Goal: Task Accomplishment & Management: Use online tool/utility

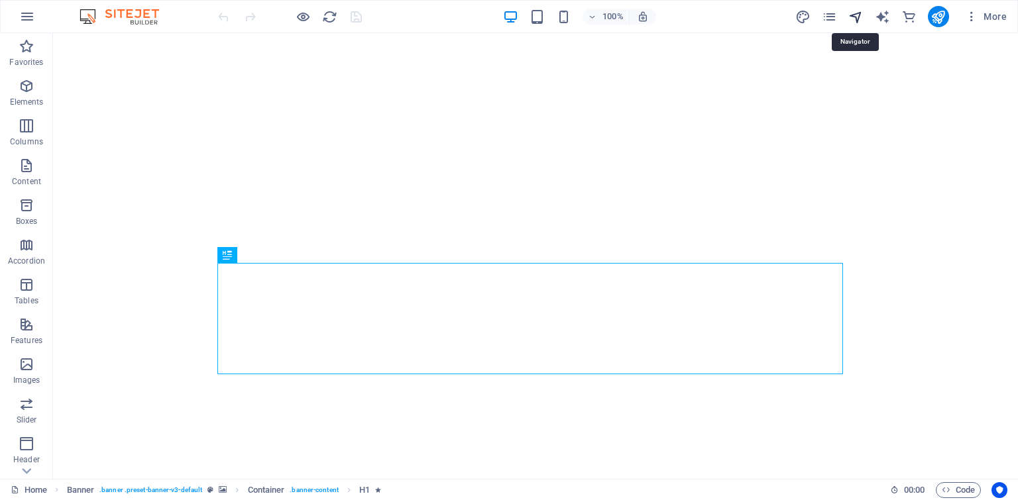
click at [858, 19] on icon "navigator" at bounding box center [855, 16] width 15 height 15
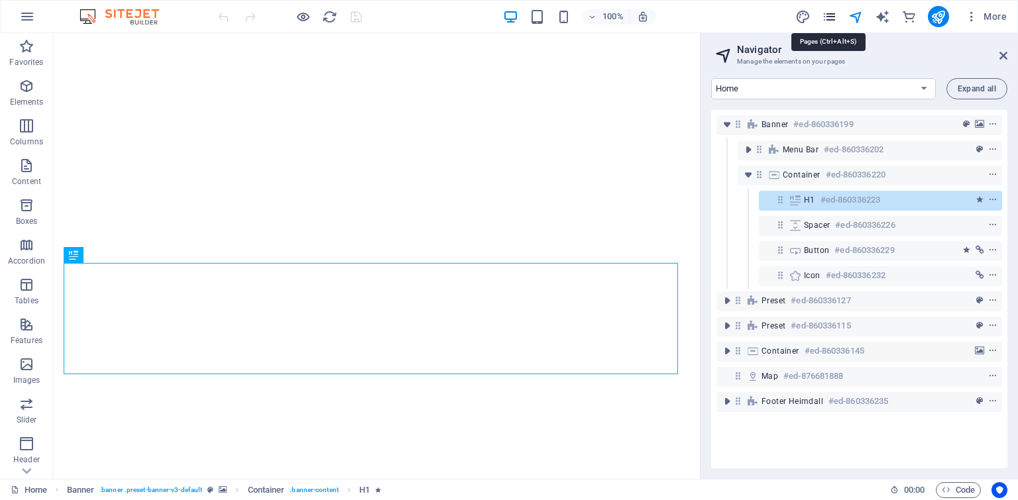
click at [828, 17] on icon "pages" at bounding box center [829, 16] width 15 height 15
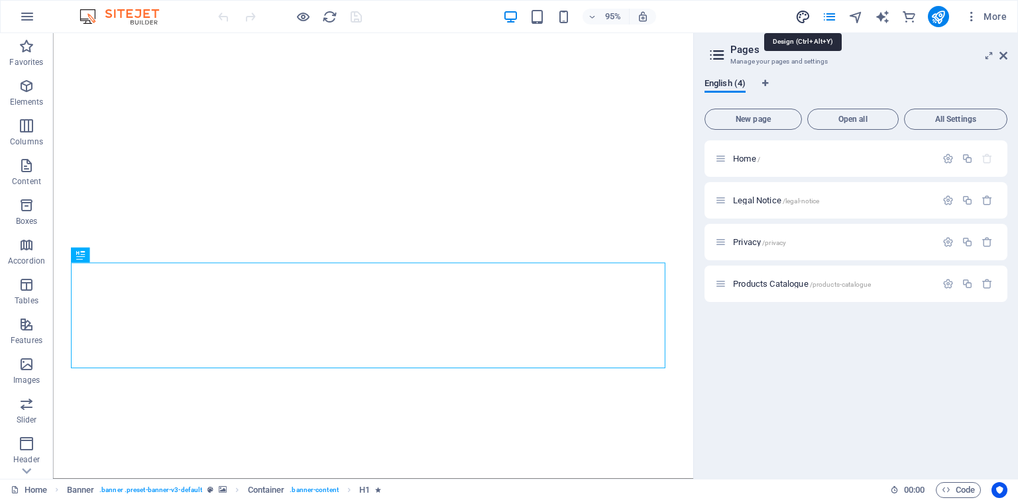
click at [806, 17] on icon "design" at bounding box center [802, 16] width 15 height 15
select select "px"
select select "300"
select select "px"
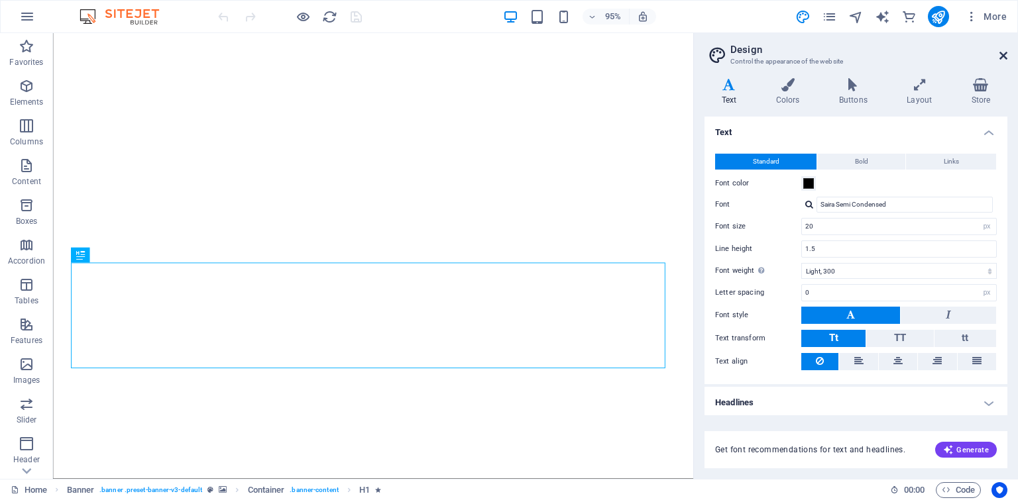
click at [1002, 59] on icon at bounding box center [1004, 55] width 8 height 11
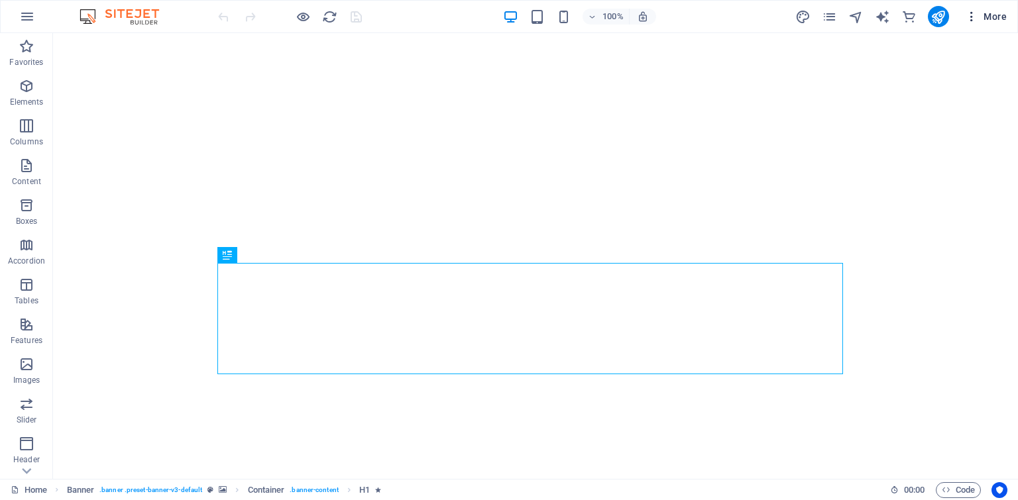
click at [988, 17] on span "More" at bounding box center [986, 16] width 42 height 13
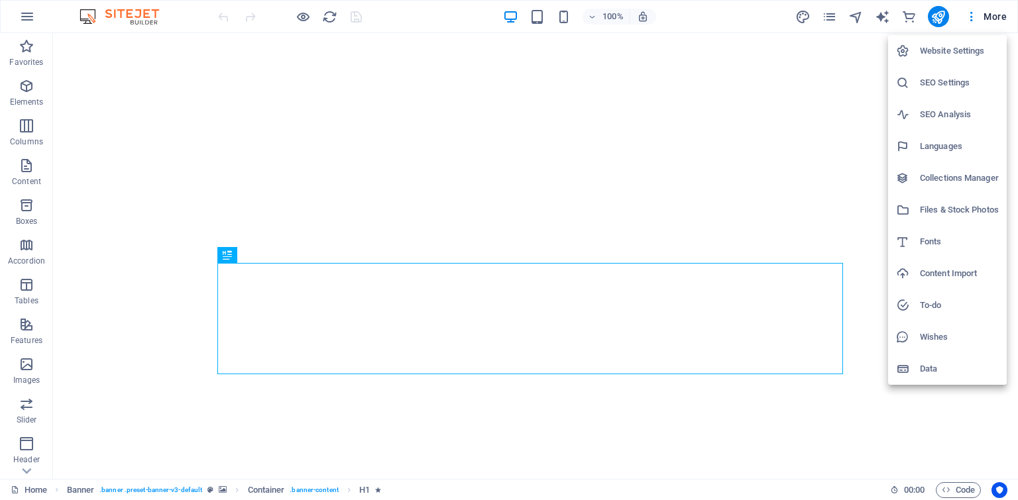
click at [962, 78] on h6 "SEO Settings" at bounding box center [959, 83] width 79 height 16
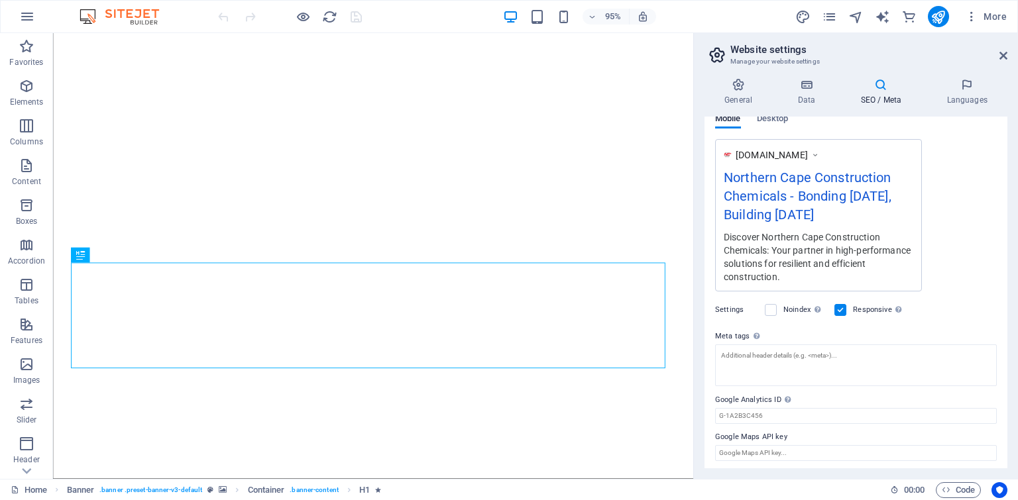
scroll to position [211, 0]
click at [814, 84] on icon at bounding box center [807, 84] width 58 height 13
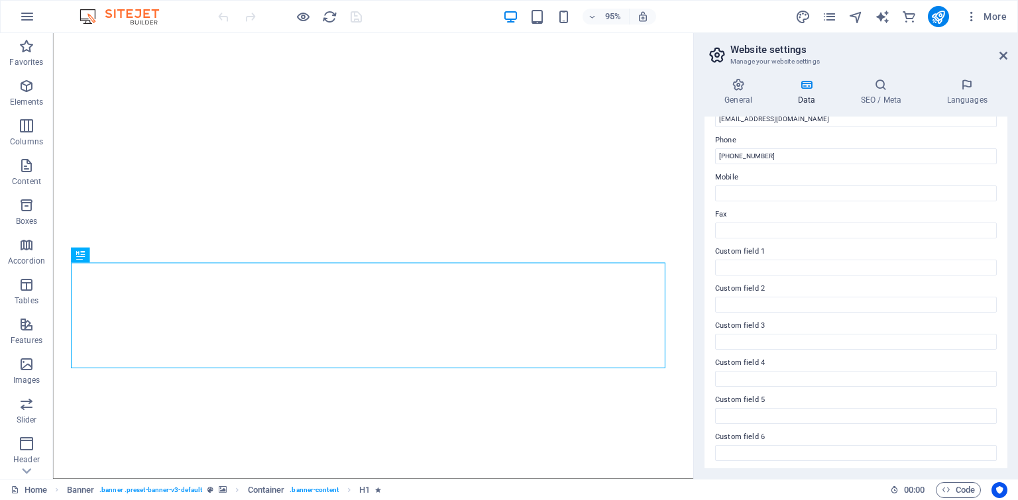
scroll to position [284, 0]
click at [883, 88] on icon at bounding box center [880, 84] width 81 height 13
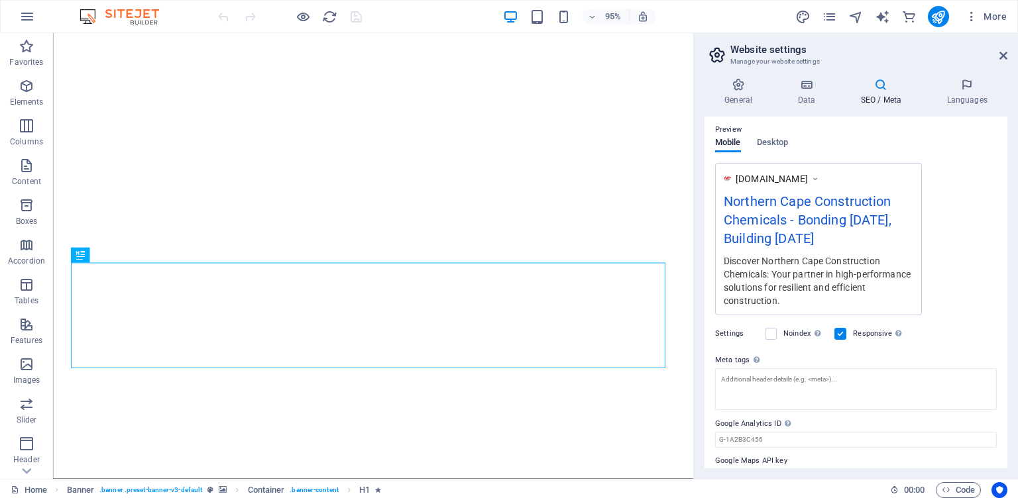
scroll to position [211, 0]
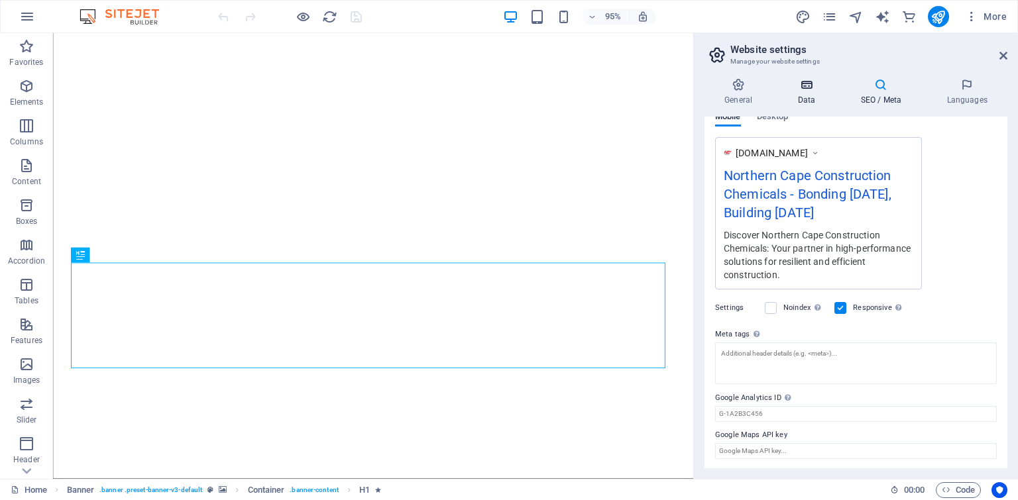
click at [803, 88] on icon at bounding box center [807, 84] width 58 height 13
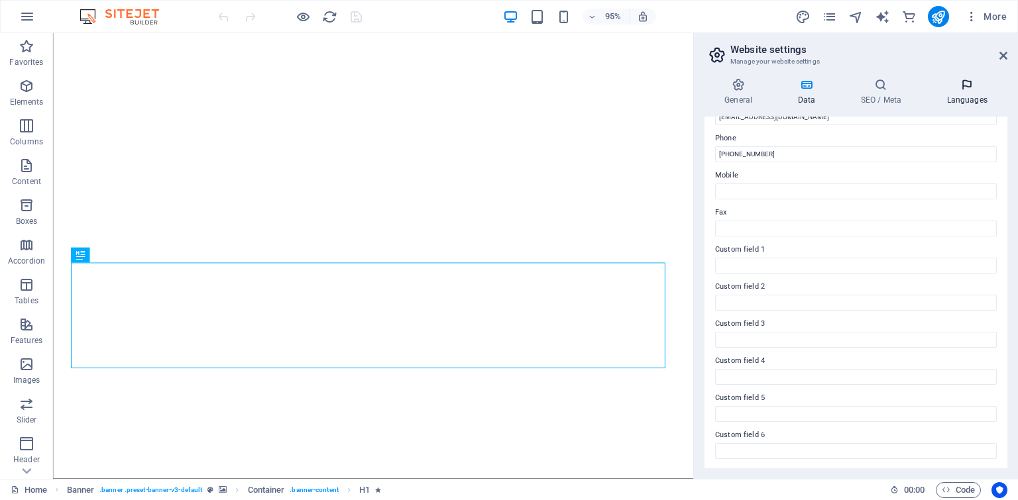
click at [952, 94] on h4 "Languages" at bounding box center [967, 92] width 81 height 28
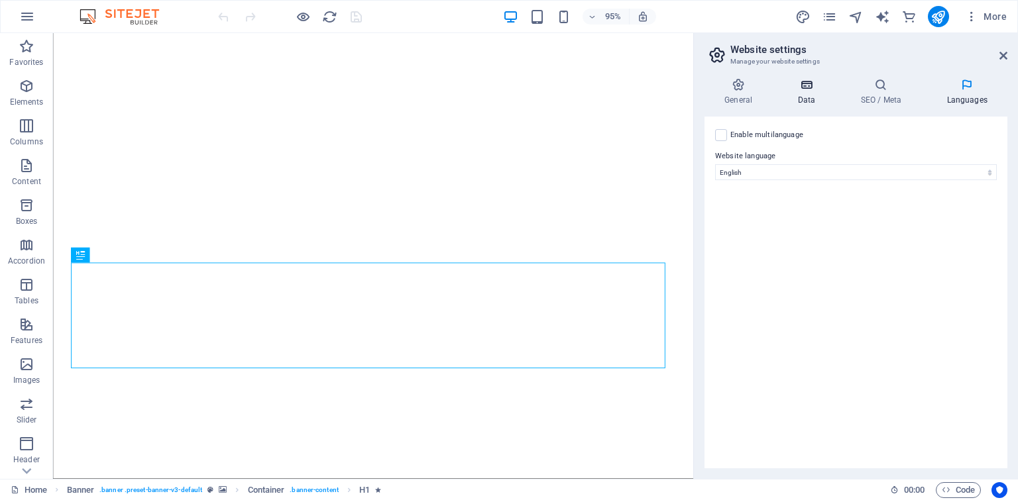
click at [807, 88] on icon at bounding box center [807, 84] width 58 height 13
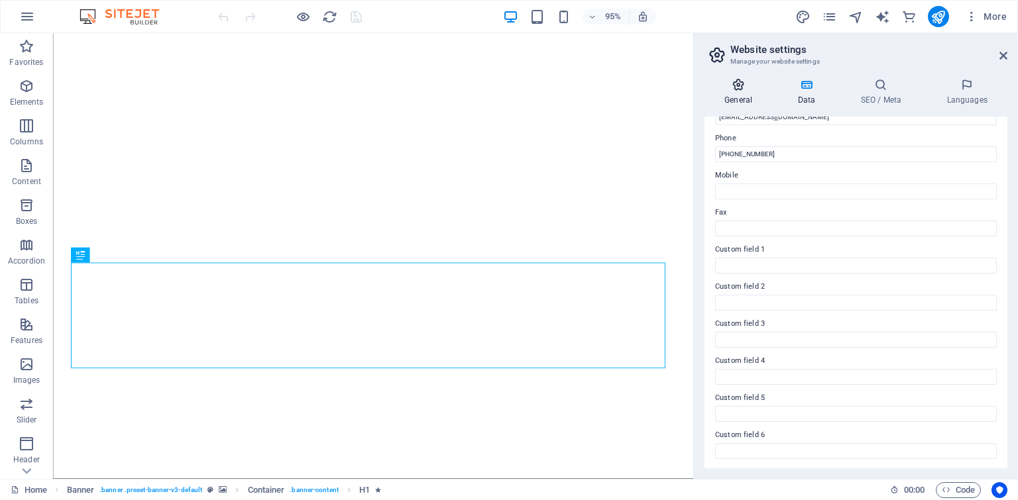
click at [748, 95] on h4 "General" at bounding box center [741, 92] width 73 height 28
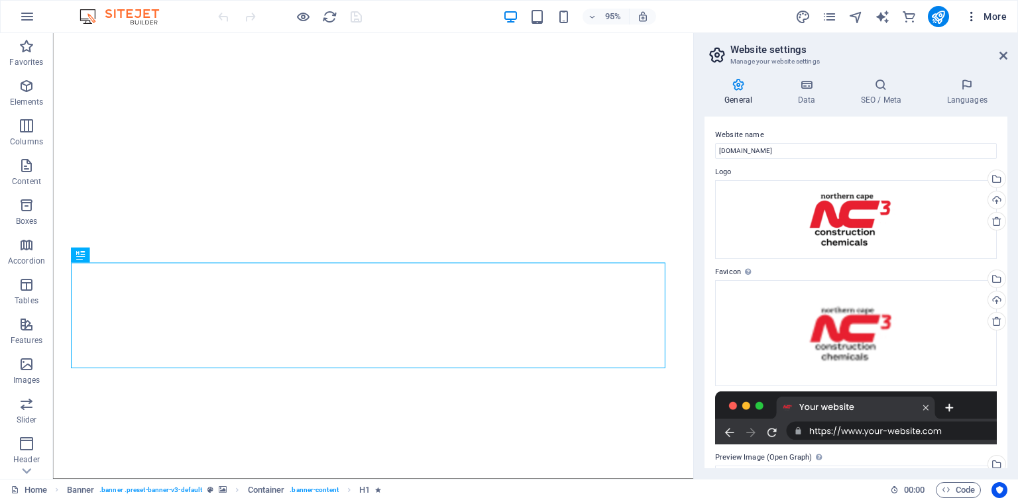
click at [968, 20] on icon "button" at bounding box center [971, 16] width 13 height 13
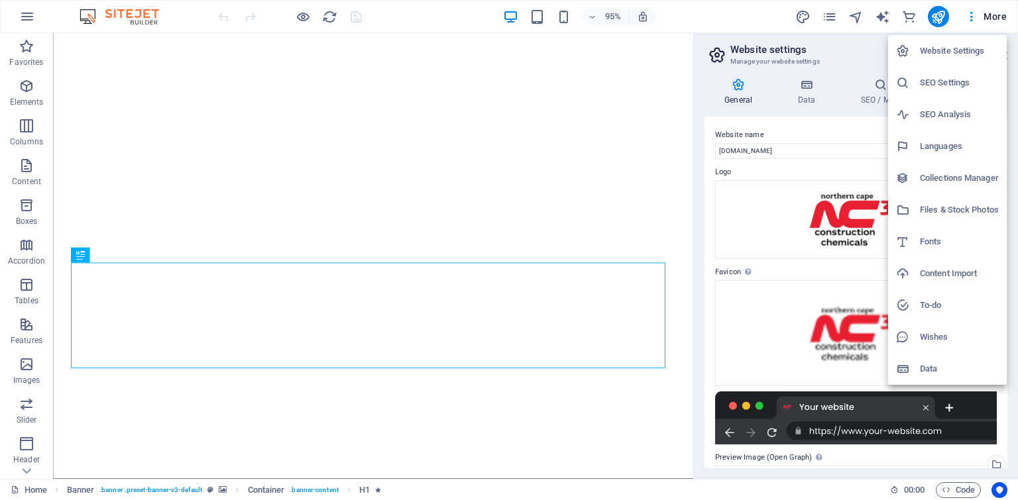
click at [786, 174] on div at bounding box center [509, 250] width 1018 height 500
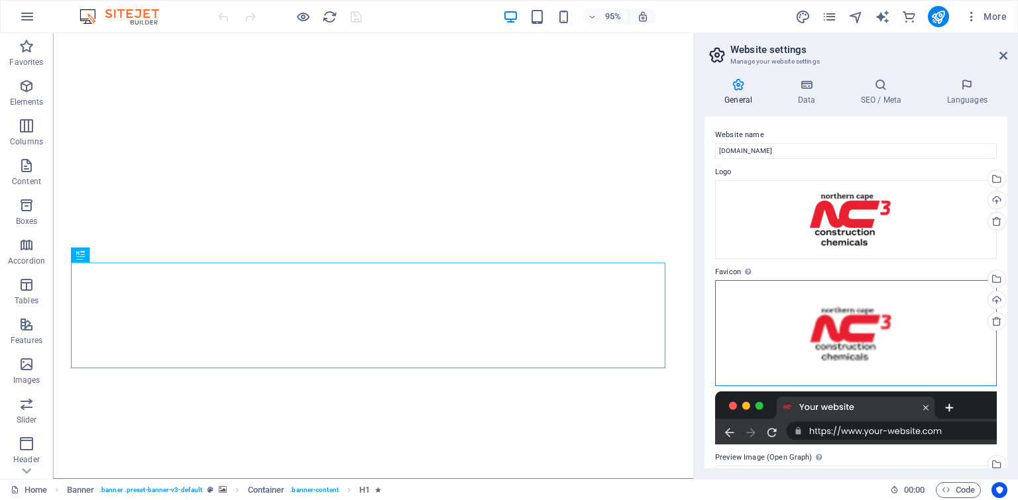
click at [931, 304] on div "Drag files here, click to choose files or select files from Files or our free s…" at bounding box center [856, 333] width 282 height 106
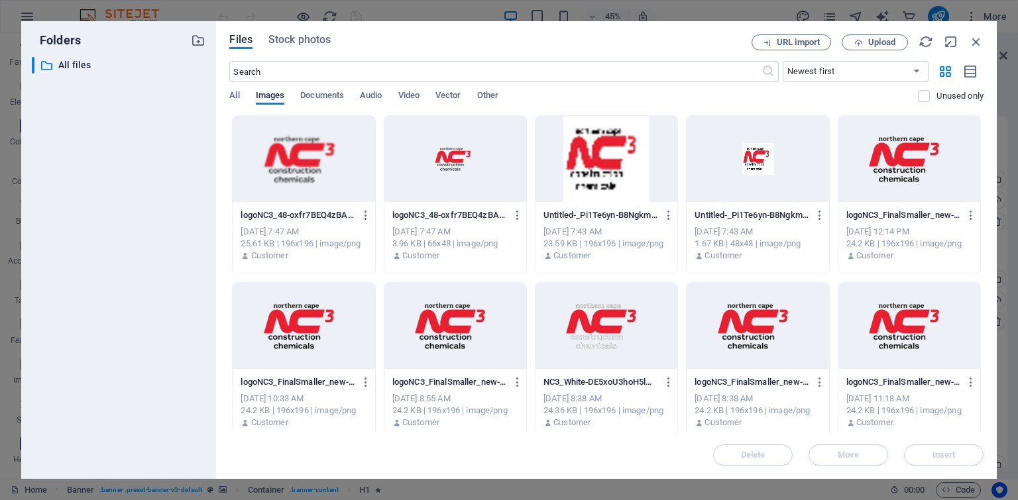
click at [418, 170] on div at bounding box center [455, 159] width 142 height 86
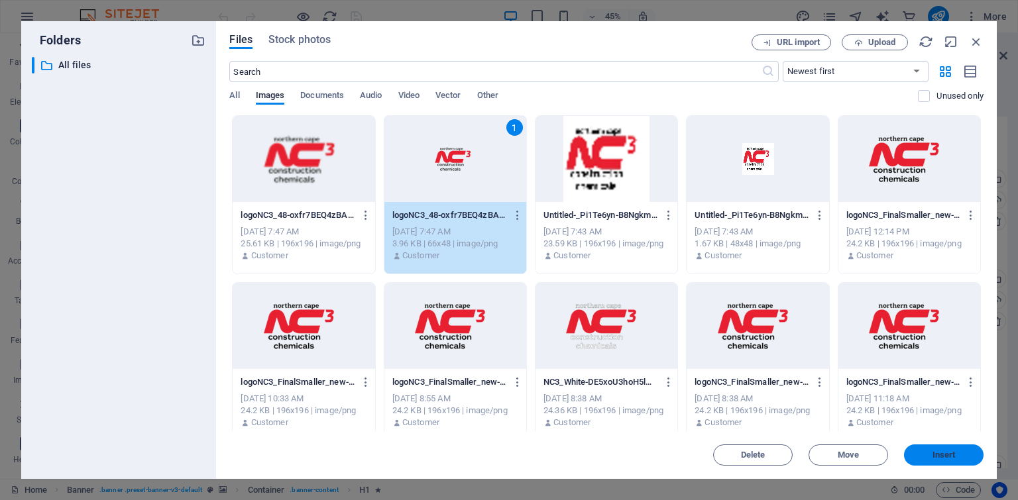
click at [939, 461] on button "Insert" at bounding box center [944, 455] width 80 height 21
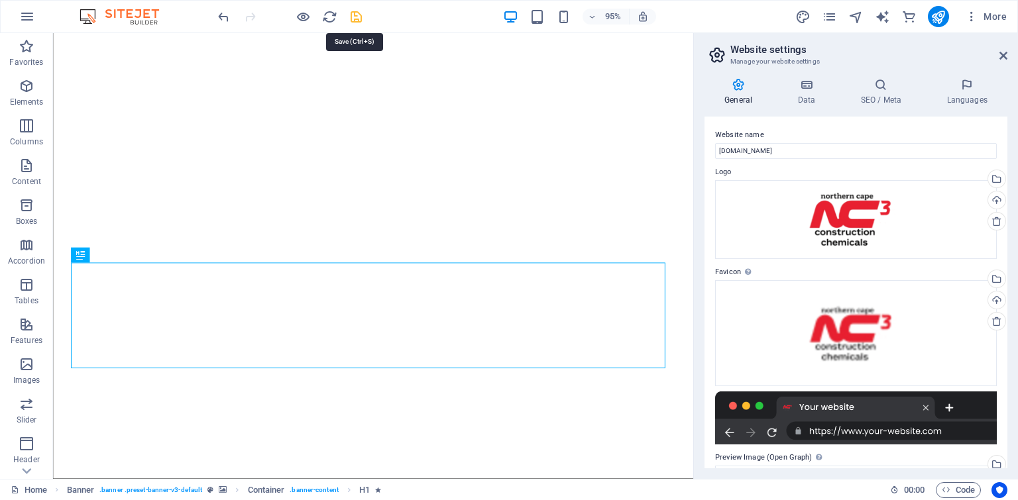
click at [361, 19] on icon "save" at bounding box center [356, 16] width 15 height 15
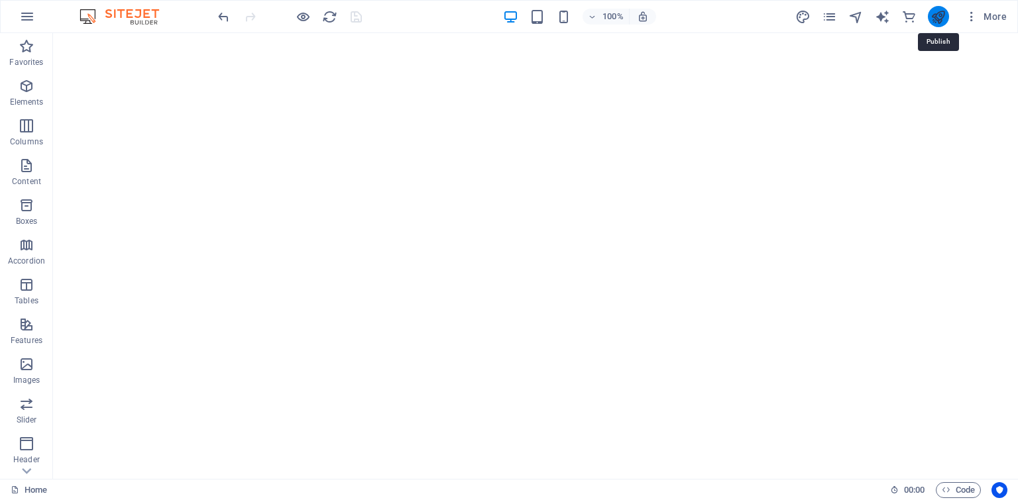
click at [933, 15] on icon "publish" at bounding box center [938, 16] width 15 height 15
